Goal: Information Seeking & Learning: Learn about a topic

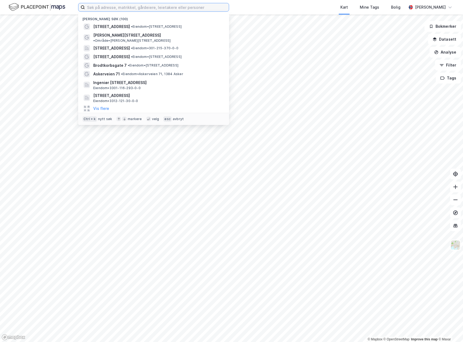
click at [147, 9] on input at bounding box center [157, 7] width 144 height 8
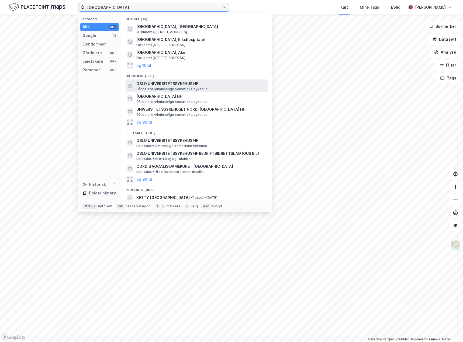
type input "[GEOGRAPHIC_DATA]"
click at [188, 81] on span "OSLO UNIVERSITETSSYKEHUS HF" at bounding box center [200, 84] width 129 height 6
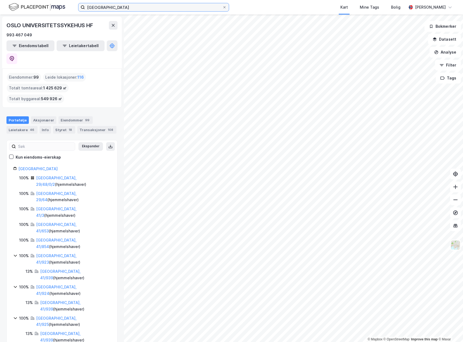
click at [148, 9] on input "[GEOGRAPHIC_DATA]" at bounding box center [153, 7] width 137 height 8
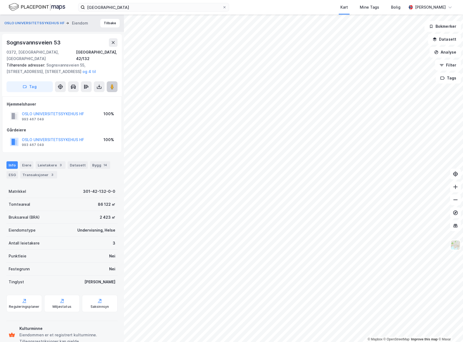
click at [112, 84] on image at bounding box center [111, 86] width 3 height 5
click at [111, 40] on button at bounding box center [113, 42] width 9 height 9
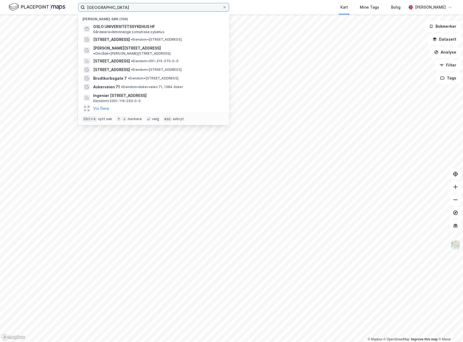
click at [137, 8] on input "[GEOGRAPHIC_DATA]" at bounding box center [153, 7] width 137 height 8
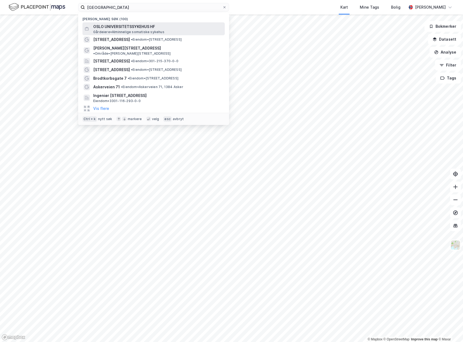
click at [129, 27] on span "OSLO UNIVERSITETSSYKEHUS HF" at bounding box center [157, 26] width 129 height 6
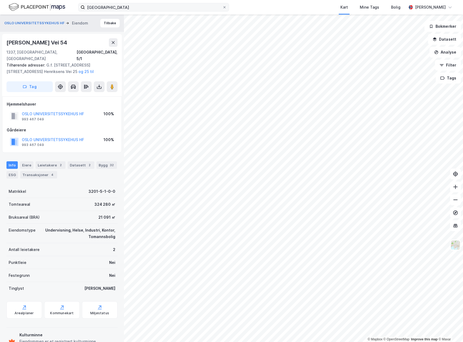
click at [149, 1] on div "[GEOGRAPHIC_DATA] Tags Bolig [PERSON_NAME]" at bounding box center [231, 7] width 463 height 15
click at [152, 7] on input "[GEOGRAPHIC_DATA]" at bounding box center [153, 7] width 137 height 8
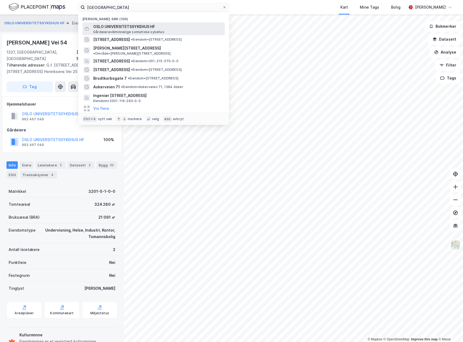
click at [136, 29] on span "OSLO UNIVERSITETSSYKEHUS HF" at bounding box center [157, 26] width 129 height 6
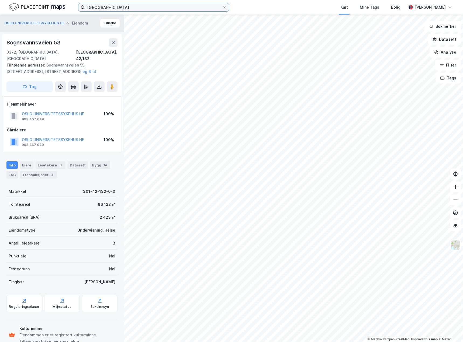
click at [167, 7] on input "[GEOGRAPHIC_DATA]" at bounding box center [153, 7] width 137 height 8
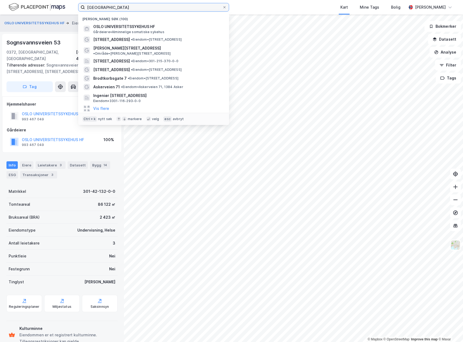
click at [167, 8] on input "[GEOGRAPHIC_DATA]" at bounding box center [153, 7] width 137 height 8
drag, startPoint x: 151, startPoint y: 7, endPoint x: 148, endPoint y: 18, distance: 11.7
click at [151, 7] on input "[GEOGRAPHIC_DATA]" at bounding box center [153, 7] width 137 height 8
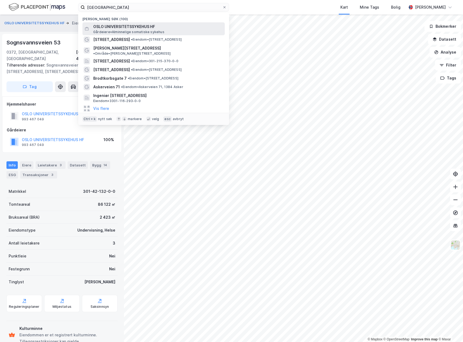
click at [146, 26] on span "OSLO UNIVERSITETSSYKEHUS HF" at bounding box center [157, 26] width 129 height 6
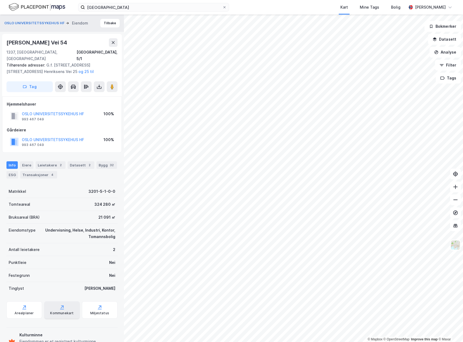
click at [55, 303] on div "Kommunekart" at bounding box center [62, 309] width 36 height 17
click at [115, 42] on icon at bounding box center [113, 42] width 4 height 4
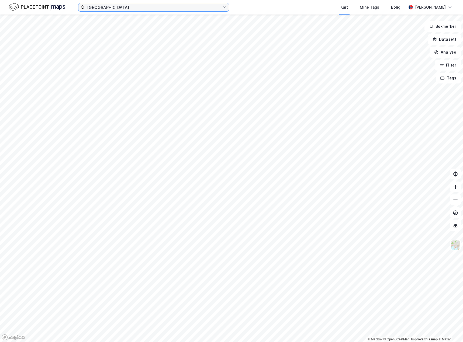
click at [146, 6] on input "[GEOGRAPHIC_DATA]" at bounding box center [153, 7] width 137 height 8
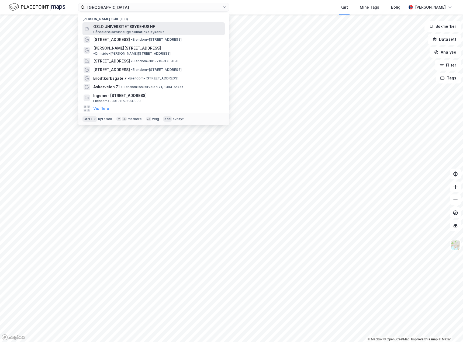
click at [145, 25] on span "OSLO UNIVERSITETSSYKEHUS HF" at bounding box center [157, 26] width 129 height 6
